Goal: Task Accomplishment & Management: Manage account settings

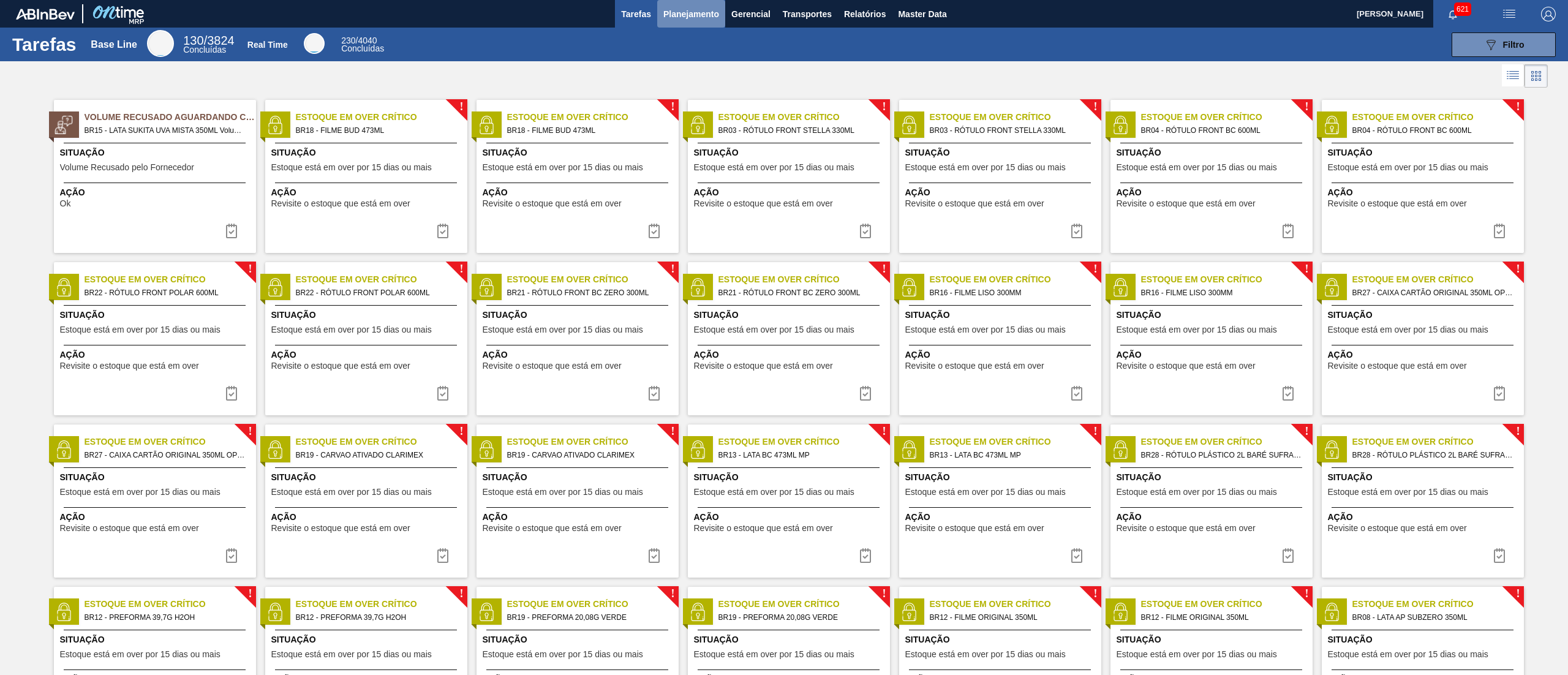
click at [697, 10] on span "Planejamento" at bounding box center [691, 14] width 56 height 15
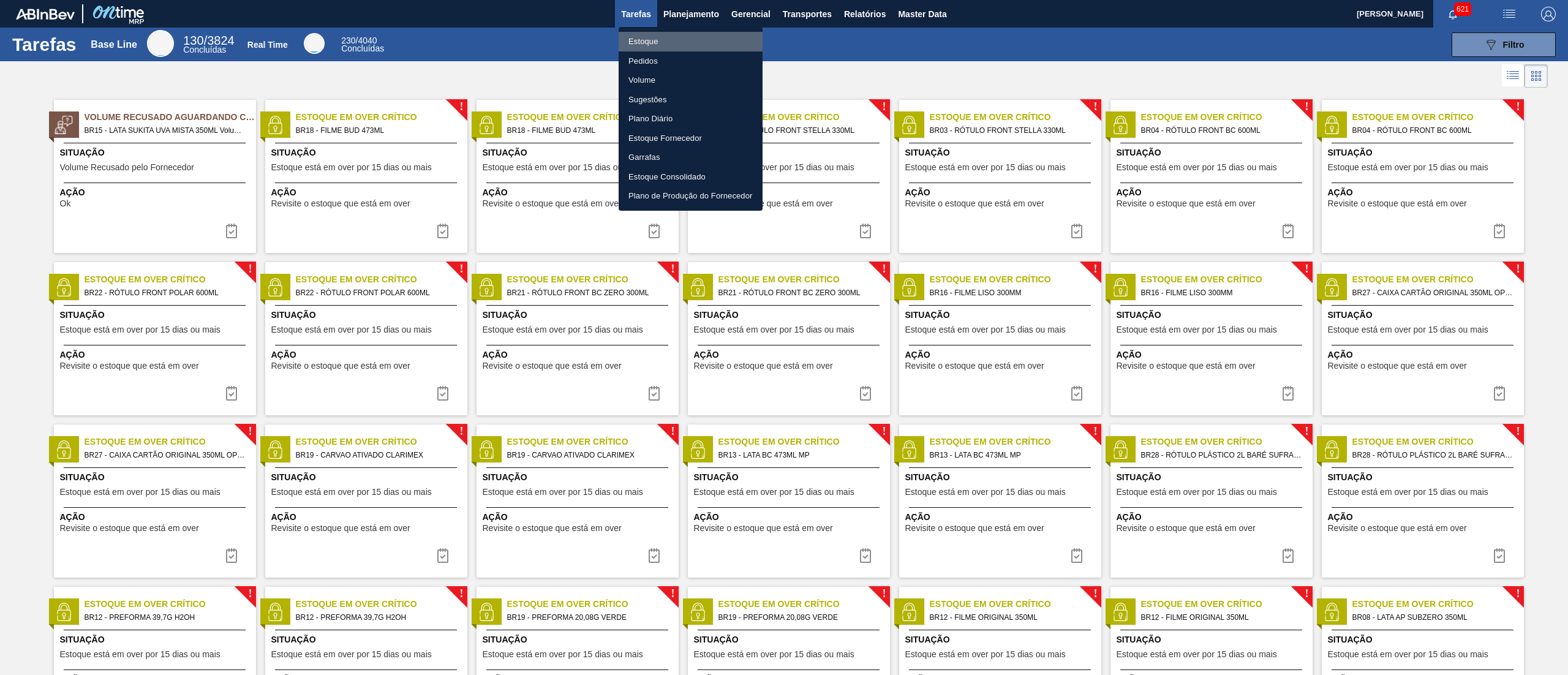
click at [689, 37] on li "Estoque" at bounding box center [690, 41] width 144 height 19
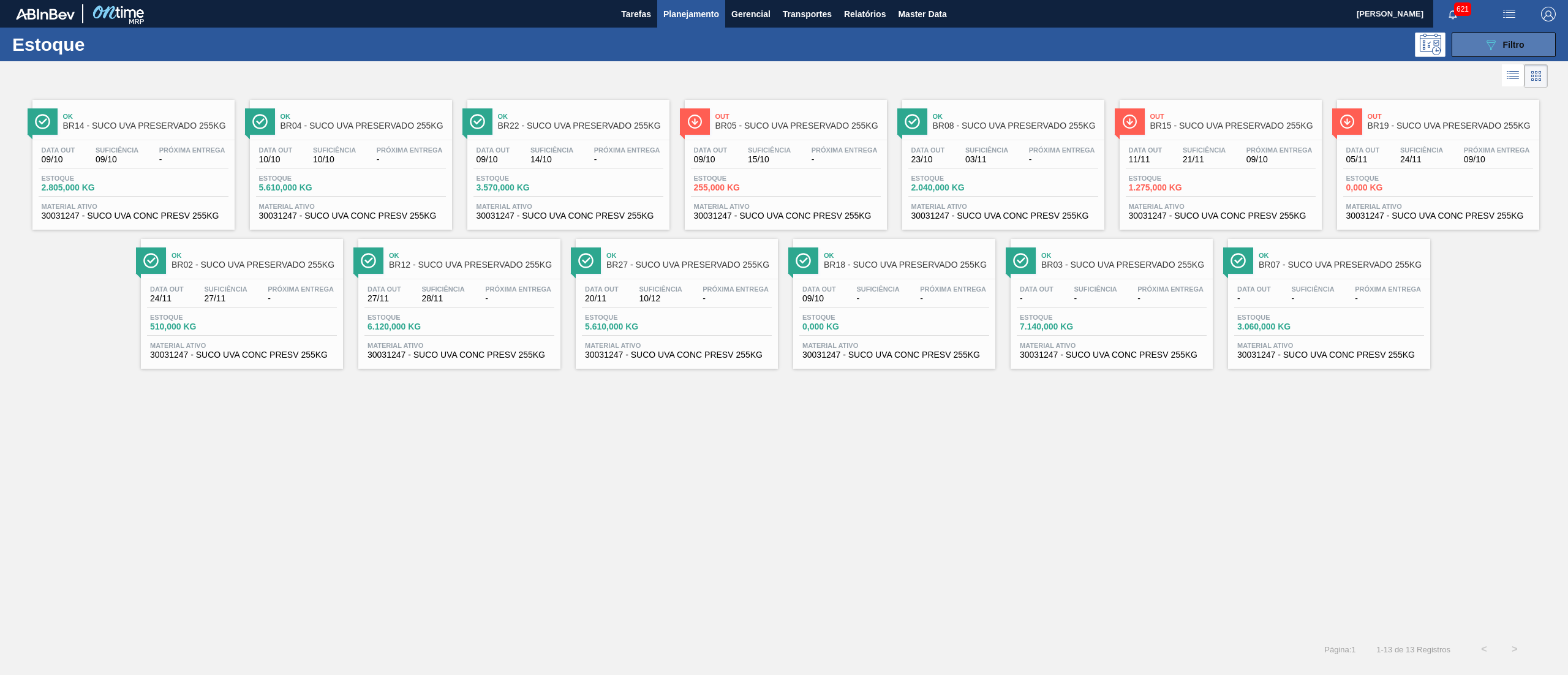
click at [1485, 38] on icon "089F7B8B-B2A5-4AFE-B5C0-19BA573D28AC" at bounding box center [1490, 45] width 15 height 15
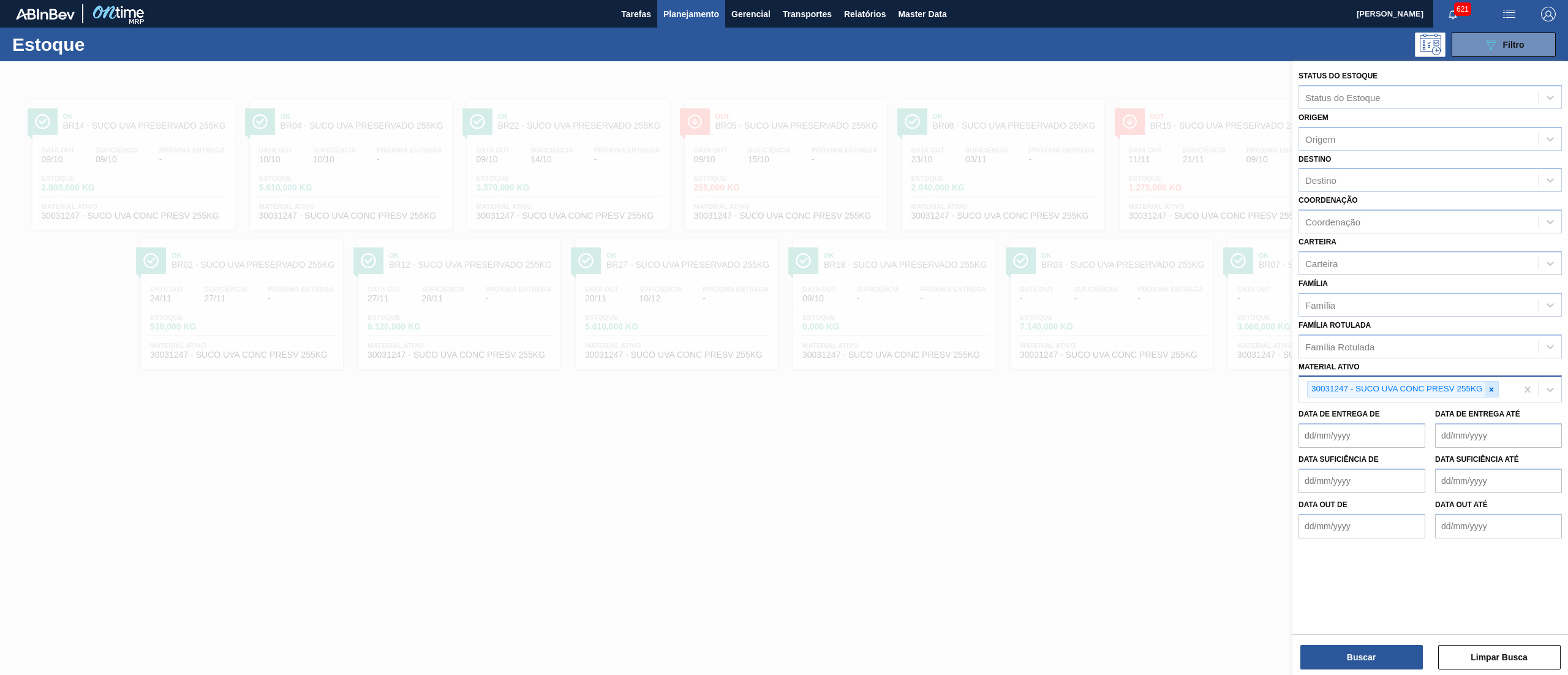
click at [1493, 387] on icon at bounding box center [1491, 390] width 9 height 9
paste ativo "Enzima alphalase"
type ativo "Enzima alphalase"
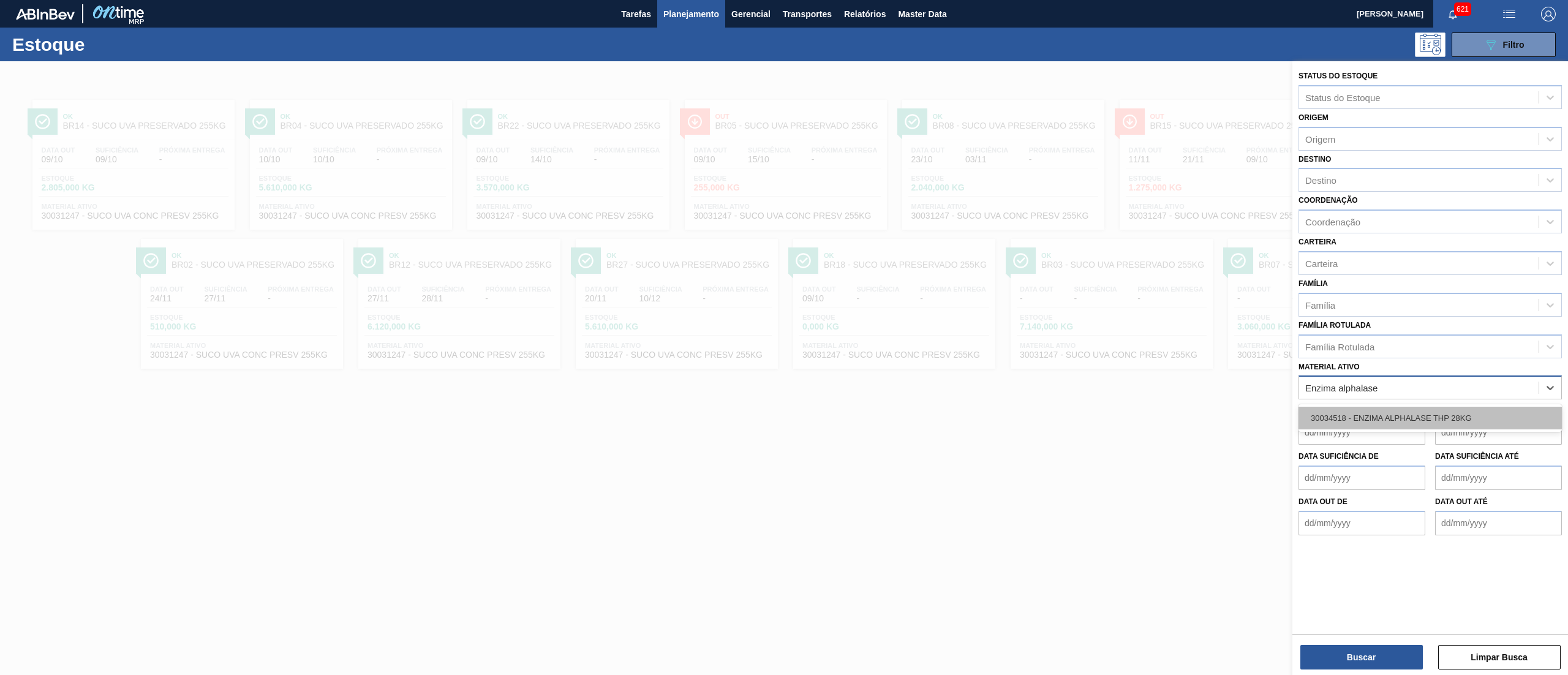
click at [1455, 413] on div "30034518 - ENZIMA ALPHALASE THP 28KG" at bounding box center [1430, 418] width 263 height 23
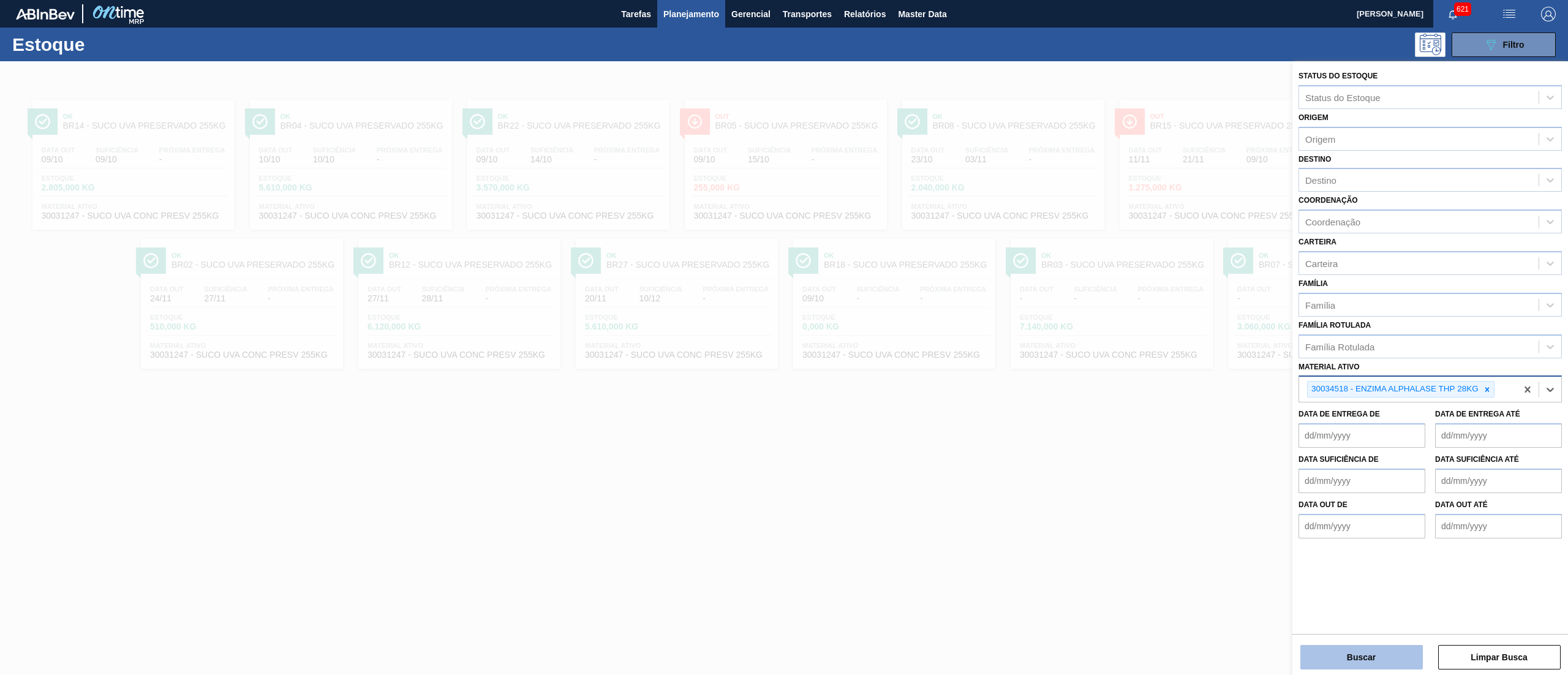
click at [1362, 648] on button "Buscar" at bounding box center [1362, 657] width 123 height 24
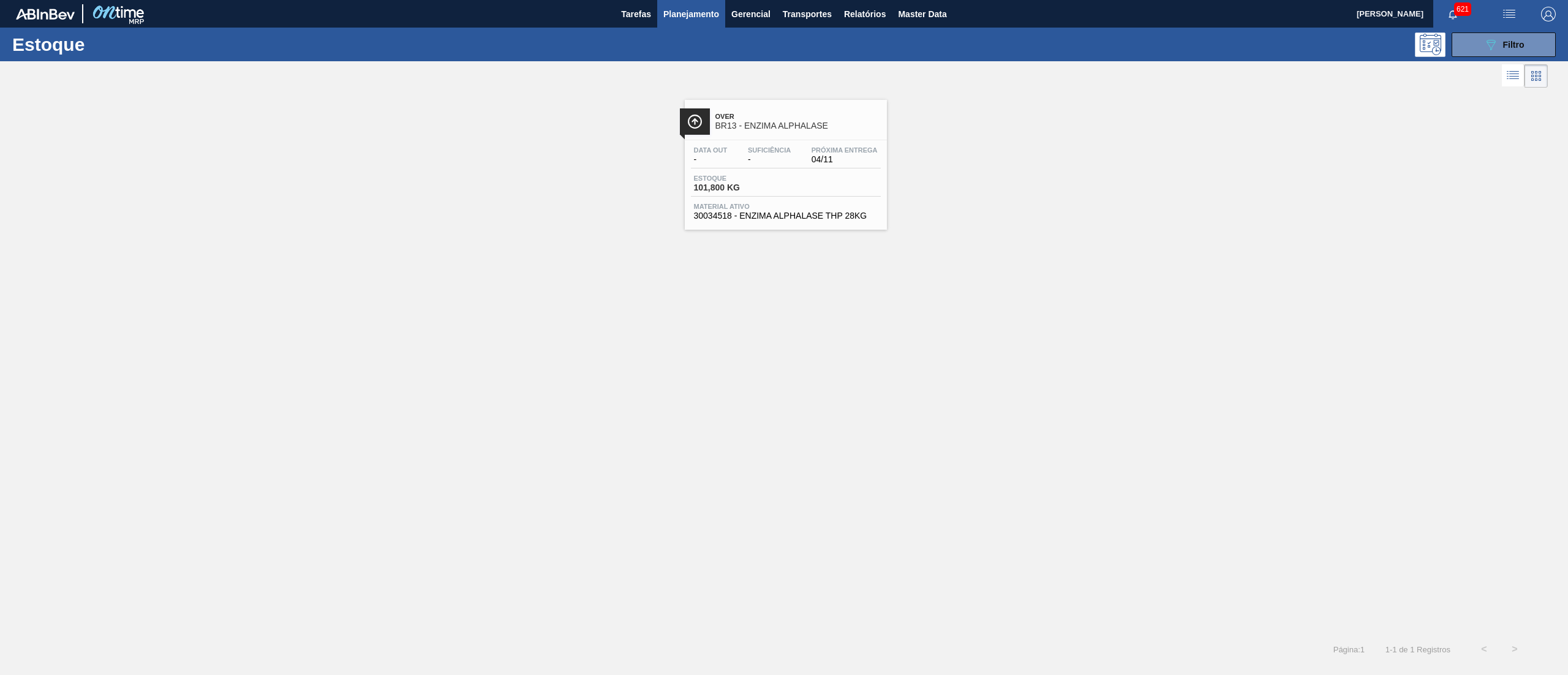
click at [811, 193] on div "Estoque 101,800 KG" at bounding box center [786, 185] width 190 height 22
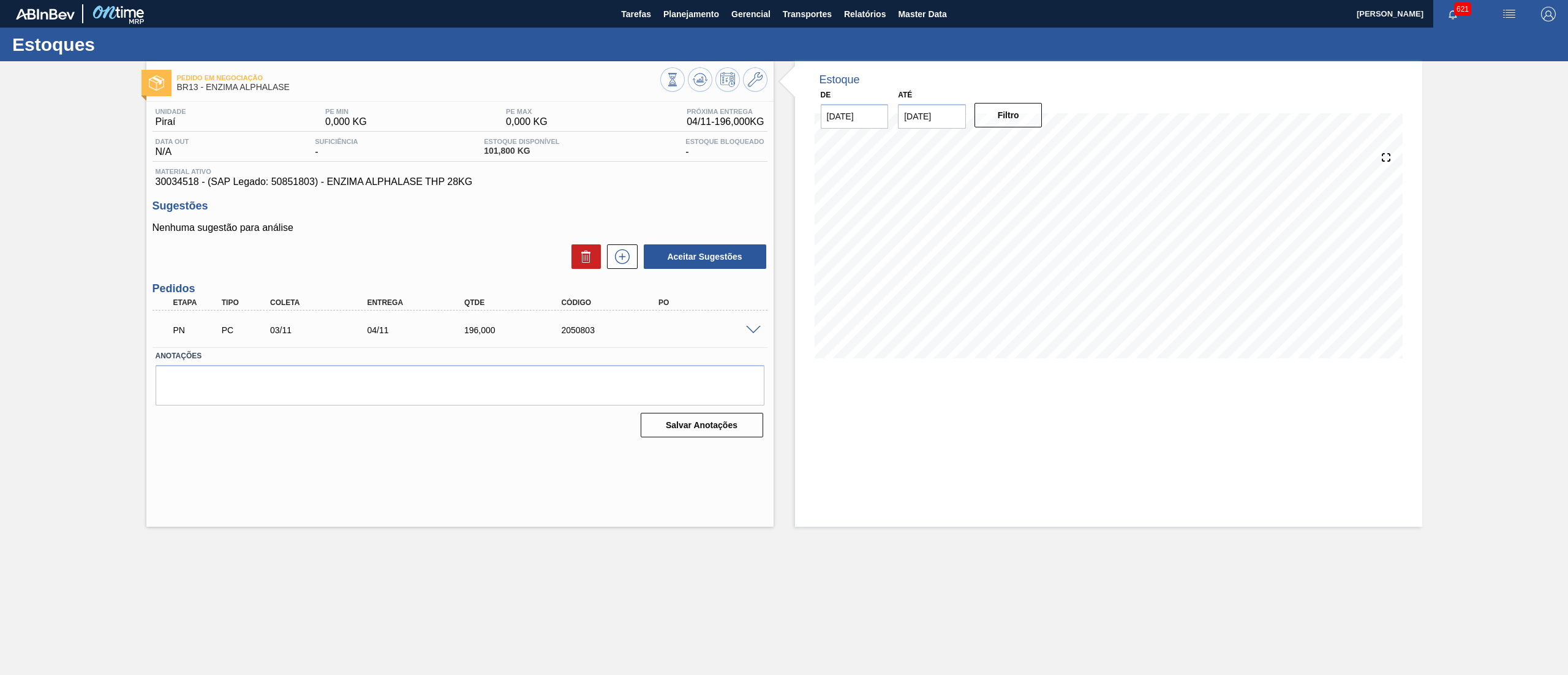
click at [757, 330] on span at bounding box center [753, 330] width 15 height 9
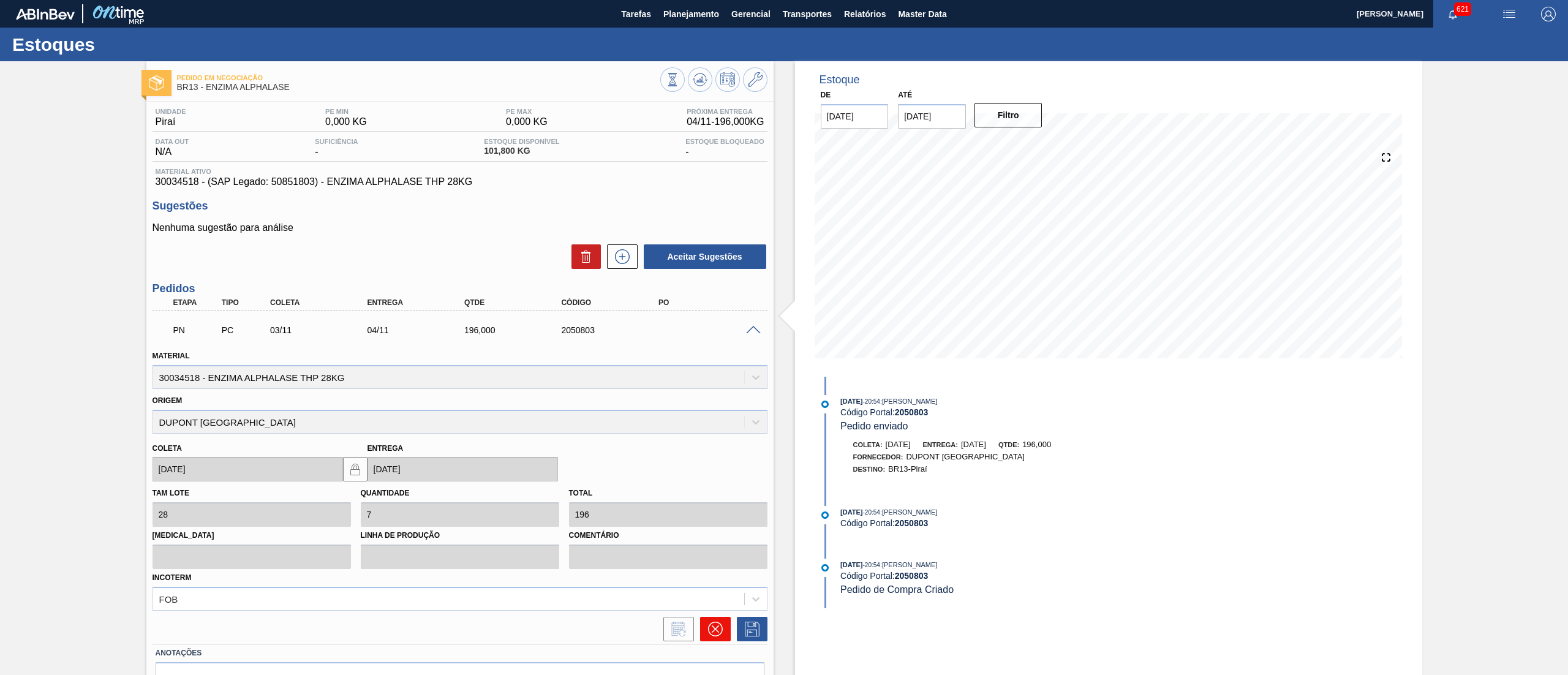
click at [718, 625] on icon at bounding box center [715, 629] width 15 height 15
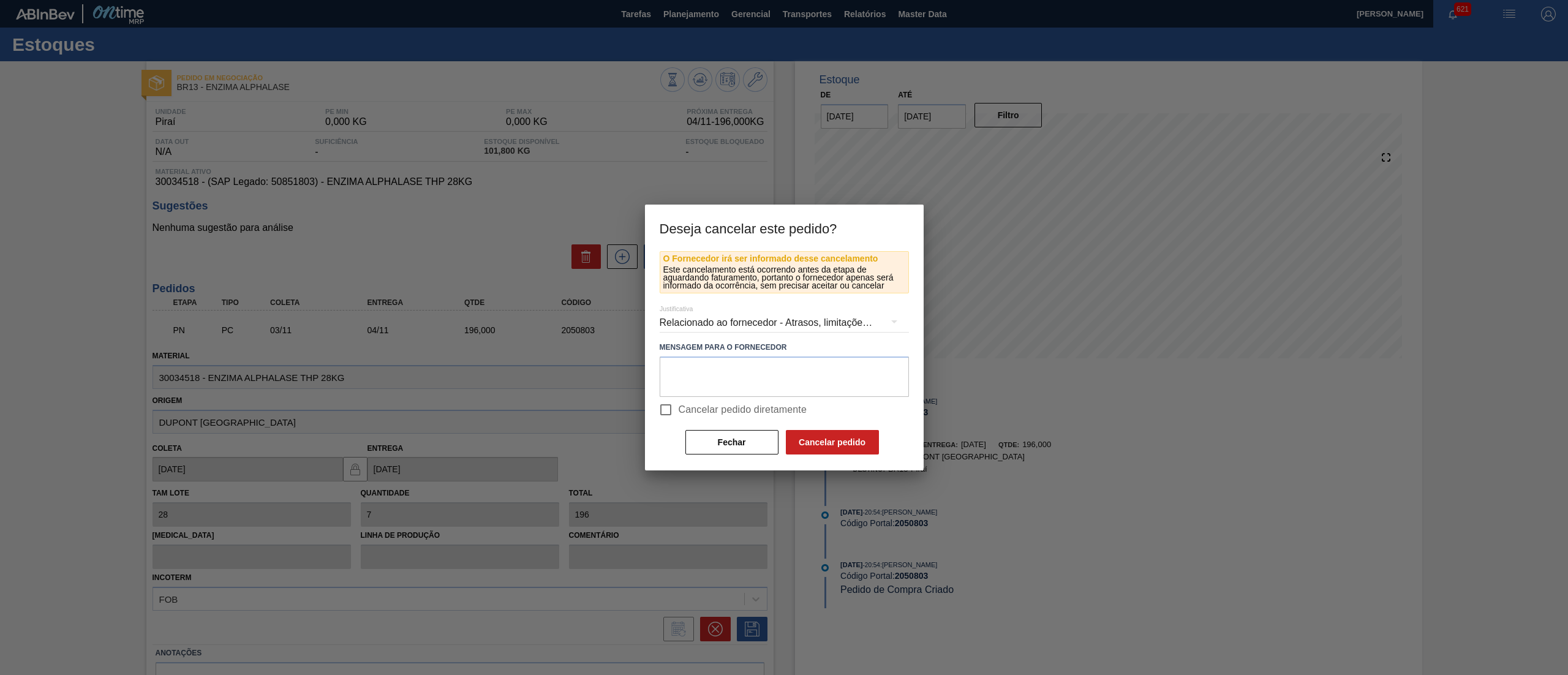
click at [675, 407] on input "Cancelar pedido diretamente" at bounding box center [665, 410] width 26 height 26
checkbox input "true"
click at [850, 455] on button "Cancelar pedido" at bounding box center [832, 442] width 93 height 24
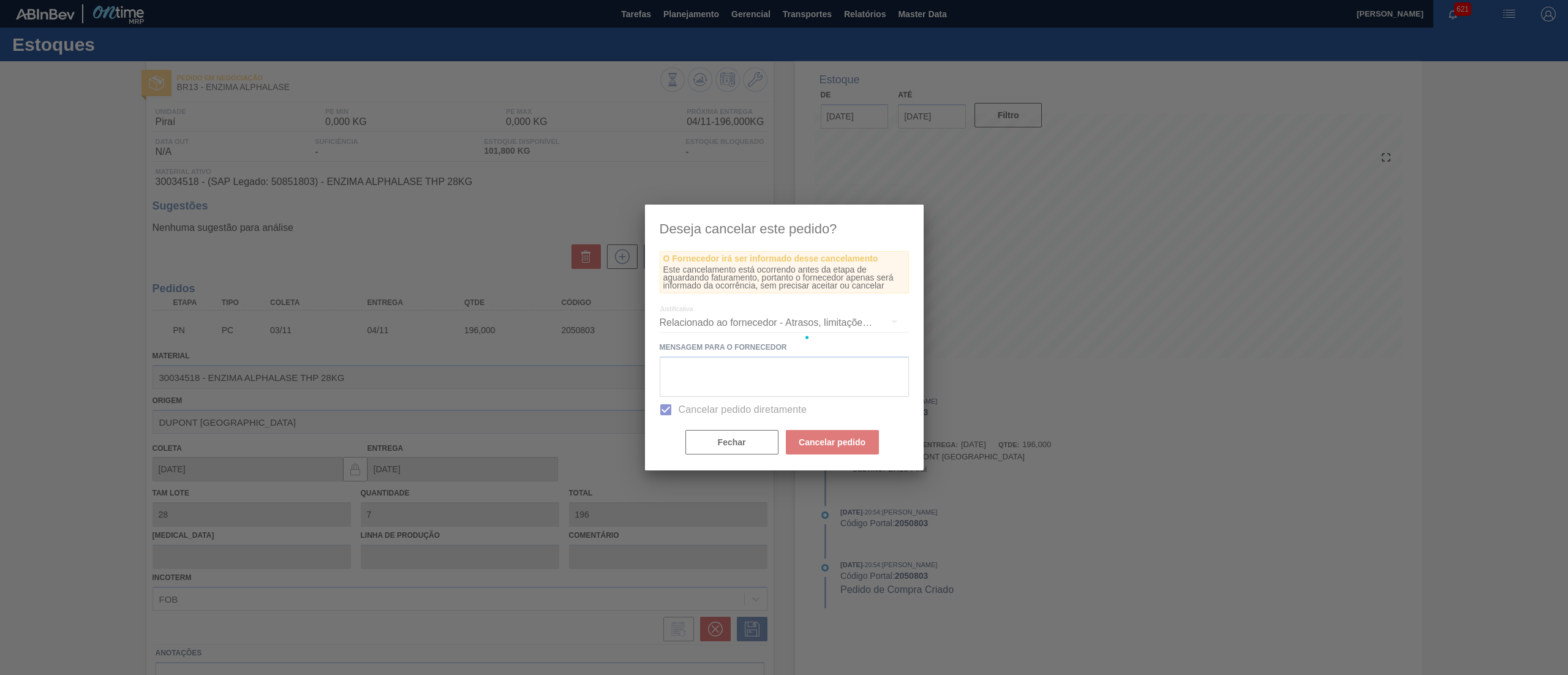
click at [847, 448] on div at bounding box center [784, 337] width 279 height 266
